Goal: Information Seeking & Learning: Learn about a topic

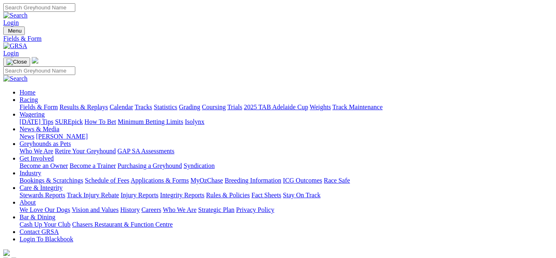
click at [108, 103] on link "Results & Replays" at bounding box center [83, 106] width 48 height 7
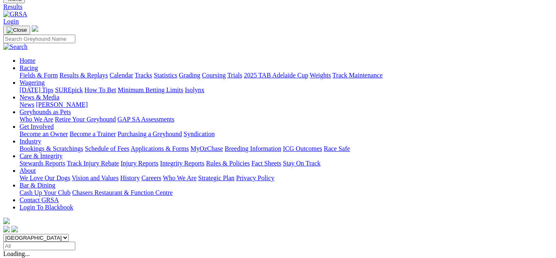
scroll to position [33, 0]
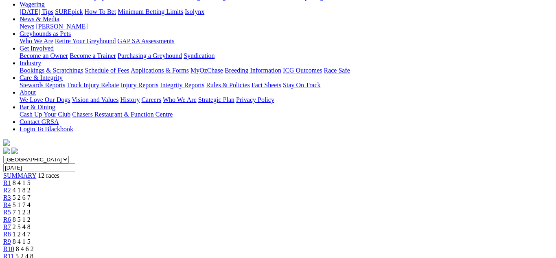
scroll to position [98, 0]
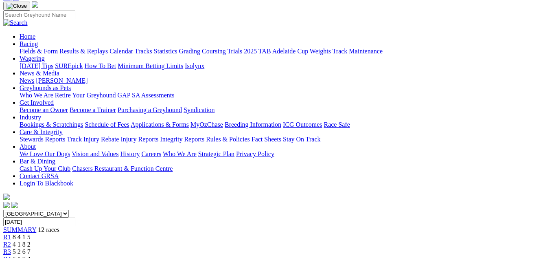
scroll to position [49, 0]
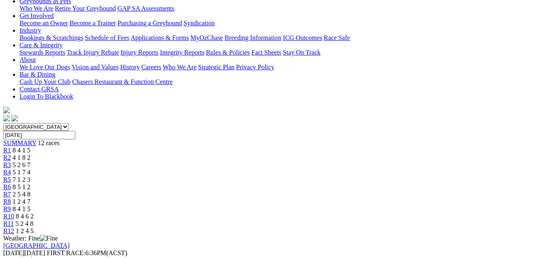
scroll to position [81, 0]
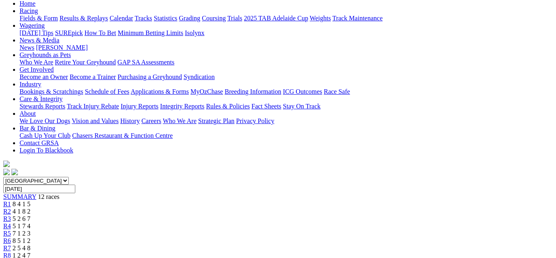
scroll to position [81, 0]
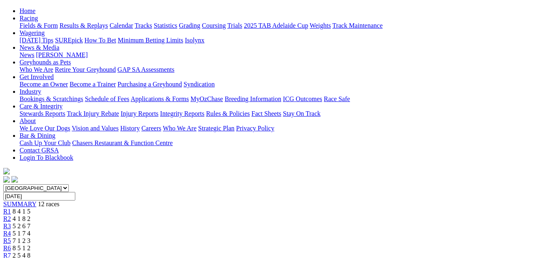
click at [31, 257] on span "1 2 4 7" at bounding box center [22, 262] width 18 height 7
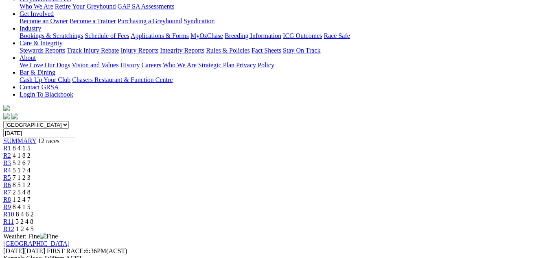
scroll to position [195, 0]
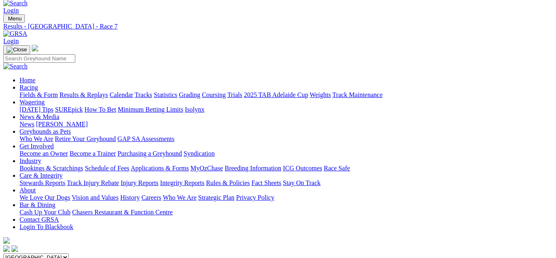
scroll to position [0, 0]
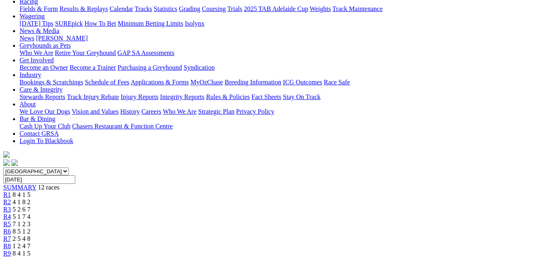
scroll to position [98, 0]
click at [11, 221] on link "R5" at bounding box center [7, 224] width 8 height 7
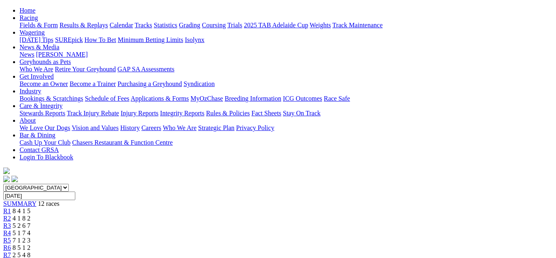
scroll to position [65, 0]
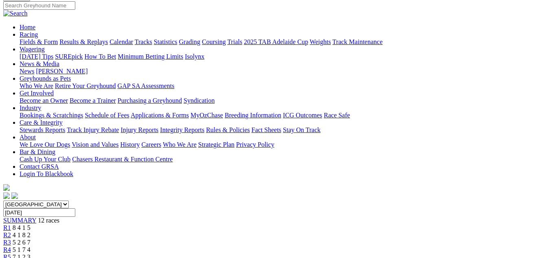
click at [11, 246] on link "R4" at bounding box center [7, 249] width 8 height 7
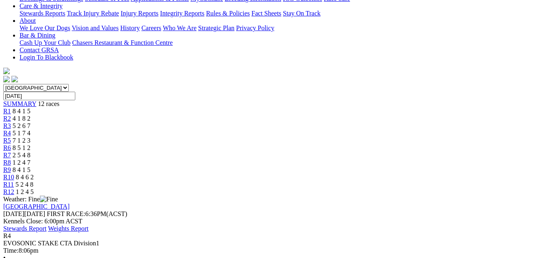
scroll to position [195, 0]
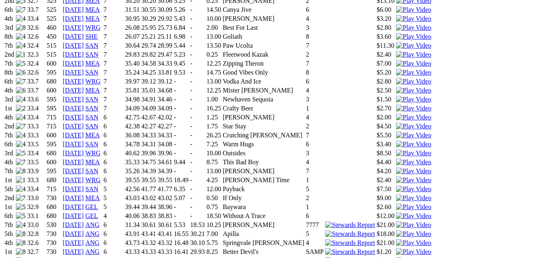
scroll to position [668, 0]
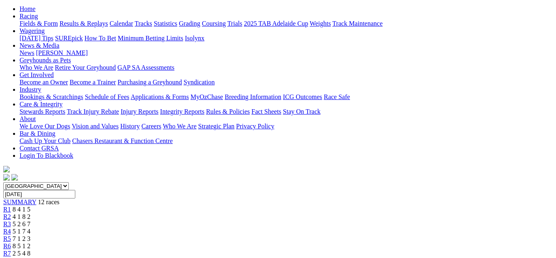
scroll to position [81, 0]
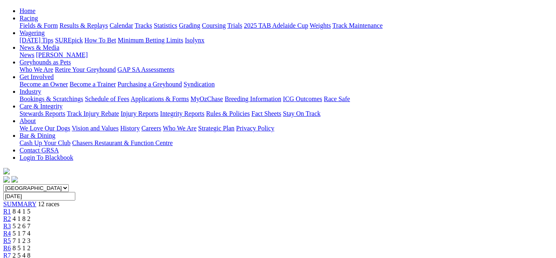
click at [31, 208] on span "8 4 1 5" at bounding box center [22, 211] width 18 height 7
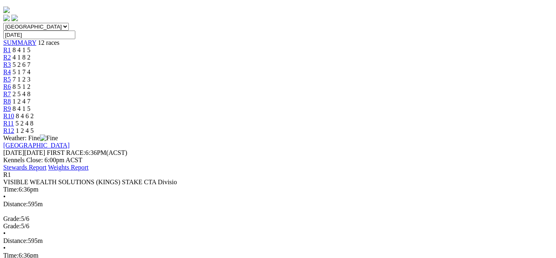
scroll to position [244, 0]
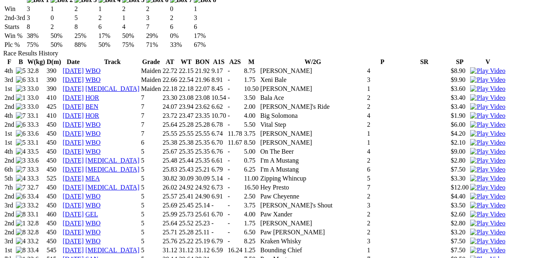
scroll to position [603, 0]
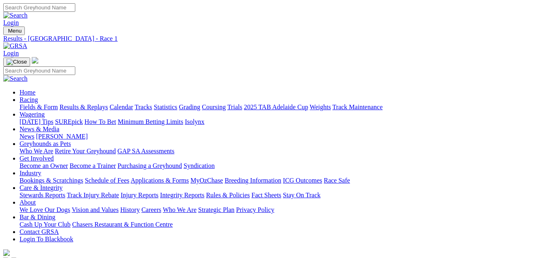
click at [30, 103] on link "Fields & Form" at bounding box center [39, 106] width 38 height 7
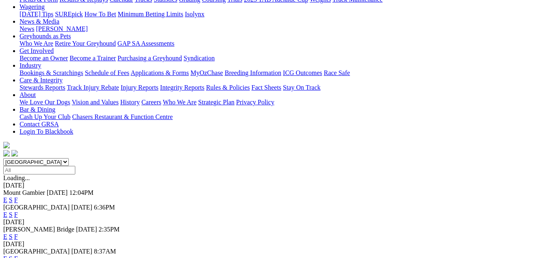
scroll to position [114, 0]
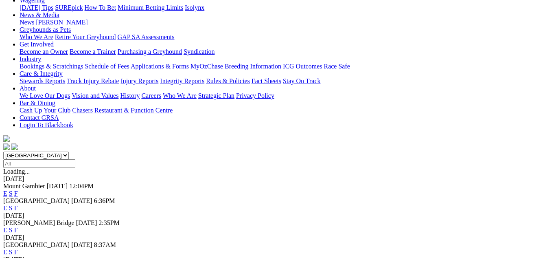
click at [18, 226] on link "F" at bounding box center [16, 229] width 4 height 7
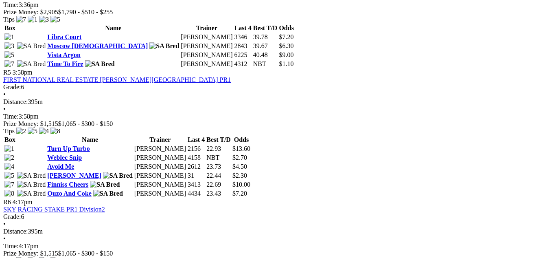
scroll to position [831, 0]
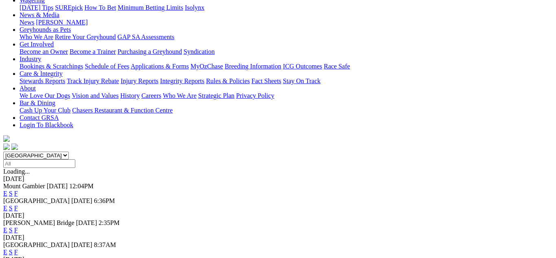
scroll to position [130, 0]
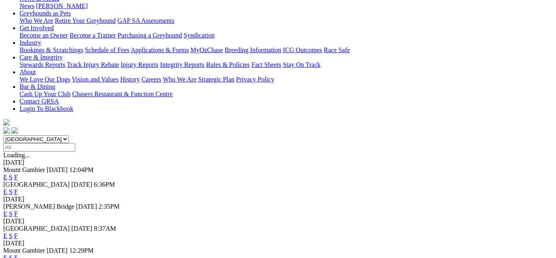
click at [18, 232] on link "F" at bounding box center [16, 235] width 4 height 7
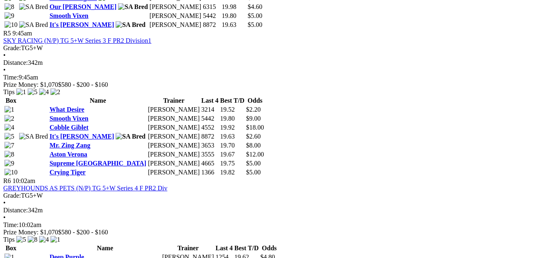
scroll to position [1010, 0]
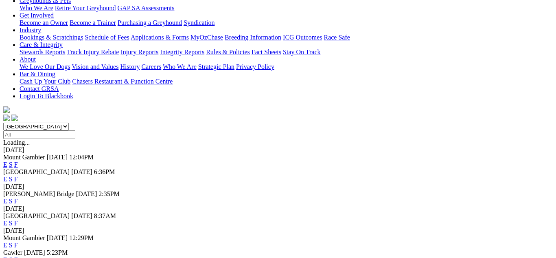
scroll to position [147, 0]
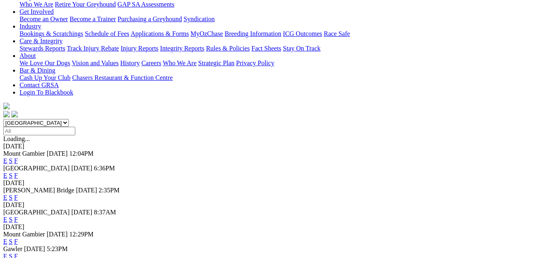
click at [18, 252] on link "F" at bounding box center [16, 255] width 4 height 7
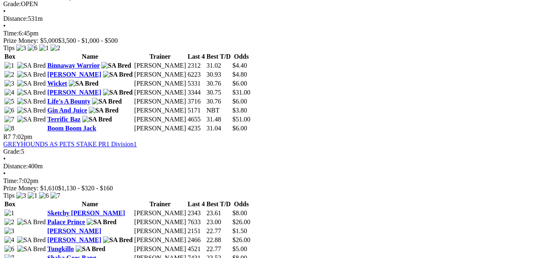
scroll to position [1124, 0]
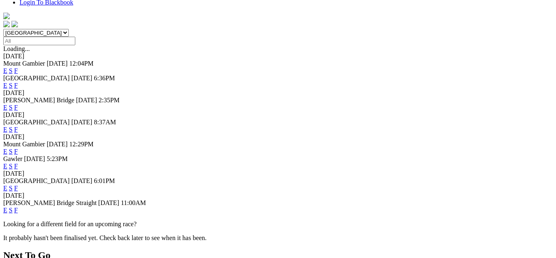
scroll to position [244, 0]
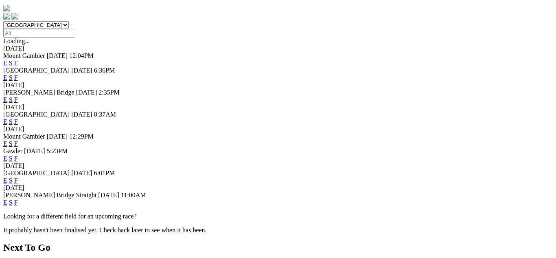
click at [18, 177] on link "F" at bounding box center [16, 180] width 4 height 7
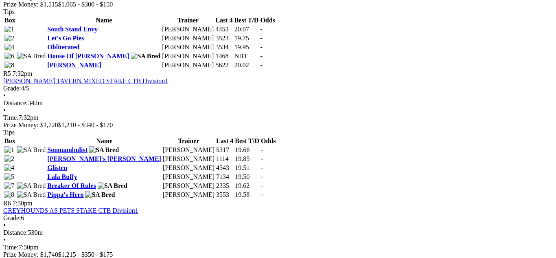
scroll to position [847, 0]
